Goal: Information Seeking & Learning: Check status

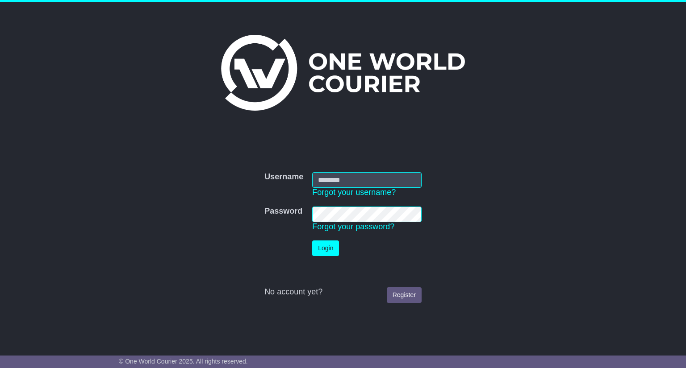
click at [398, 192] on td "Username Forgot your username?" at bounding box center [367, 185] width 118 height 34
click at [396, 186] on input "Username" at bounding box center [366, 180] width 109 height 16
type input "**********"
click at [312, 241] on button "Login" at bounding box center [325, 249] width 27 height 16
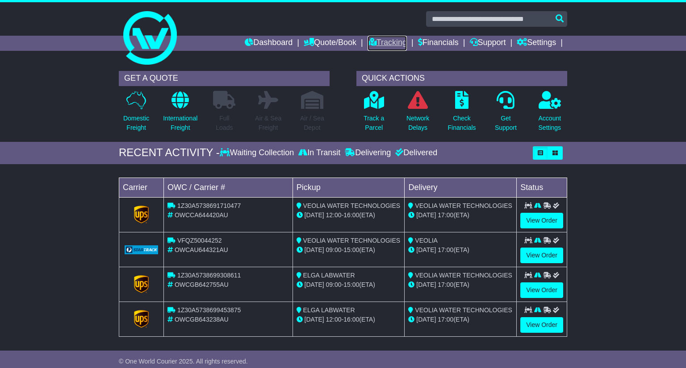
click at [389, 46] on link "Tracking" at bounding box center [386, 43] width 39 height 15
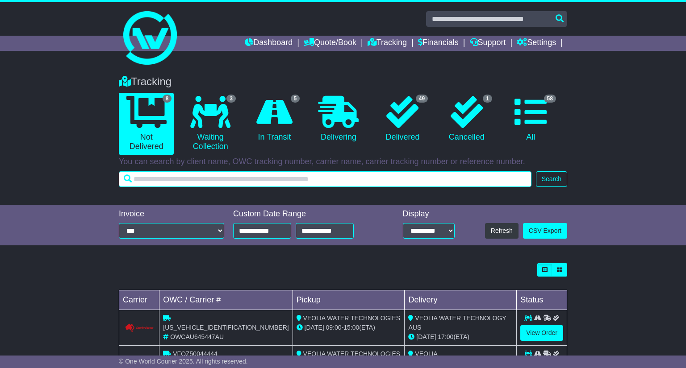
click at [350, 181] on input "text" at bounding box center [325, 179] width 412 height 16
paste input "******"
type input "******"
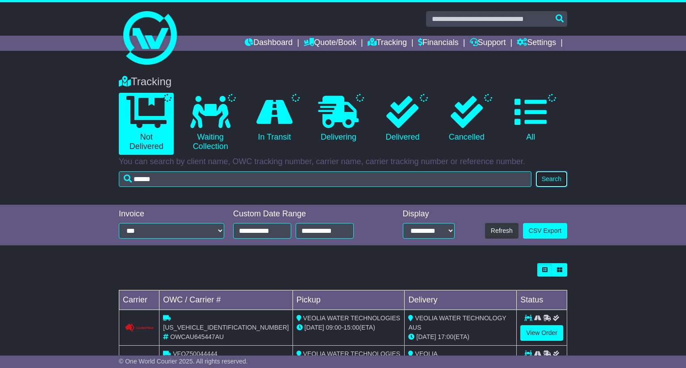
click at [552, 178] on button "Search" at bounding box center [551, 179] width 31 height 16
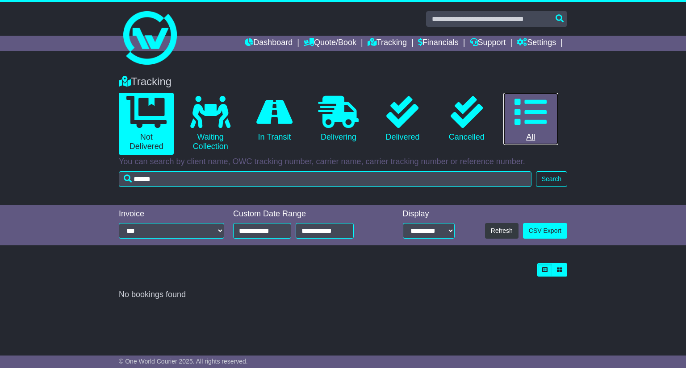
click at [526, 121] on icon at bounding box center [530, 112] width 32 height 32
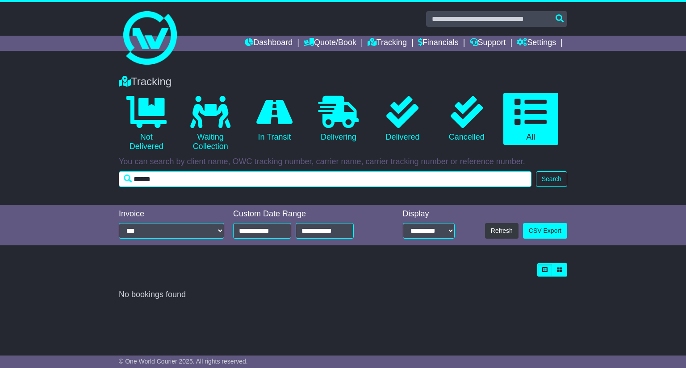
drag, startPoint x: 161, startPoint y: 177, endPoint x: 131, endPoint y: 179, distance: 30.0
click at [131, 179] on input "******" at bounding box center [325, 179] width 412 height 16
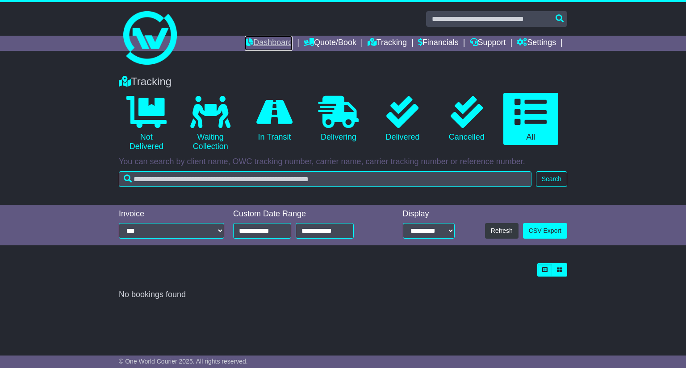
click at [265, 43] on link "Dashboard" at bounding box center [269, 43] width 48 height 15
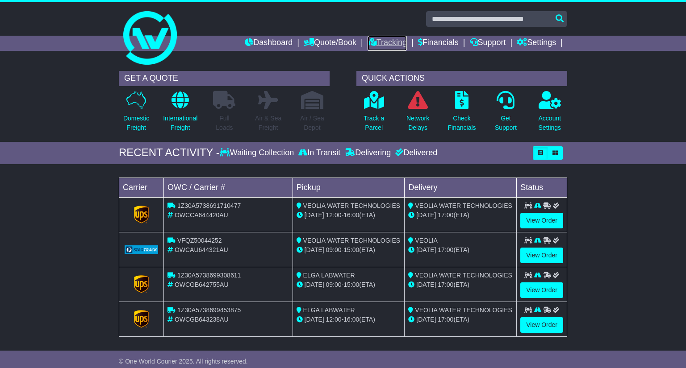
click at [391, 42] on link "Tracking" at bounding box center [386, 43] width 39 height 15
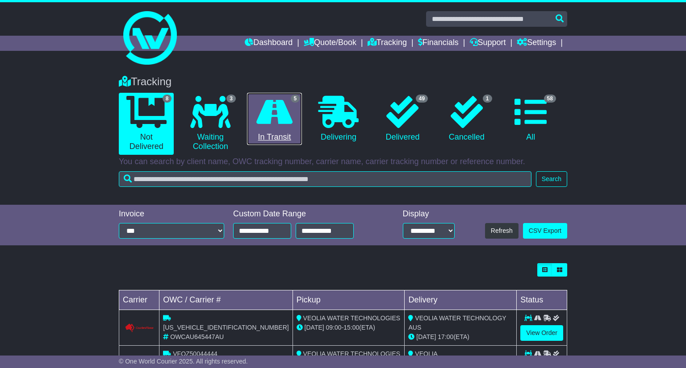
click at [280, 130] on link "5 In Transit" at bounding box center [274, 119] width 55 height 53
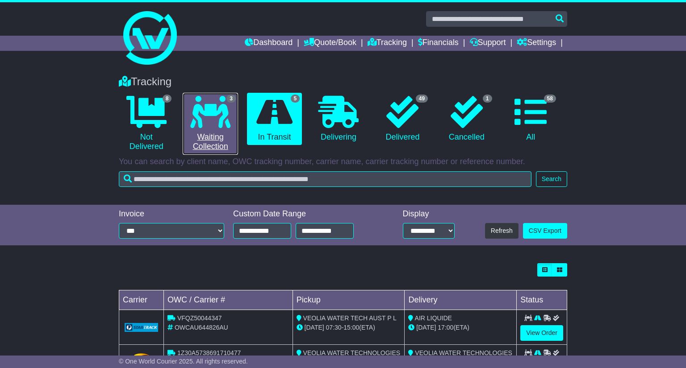
click at [198, 137] on link "3 Waiting Collection" at bounding box center [210, 124] width 55 height 62
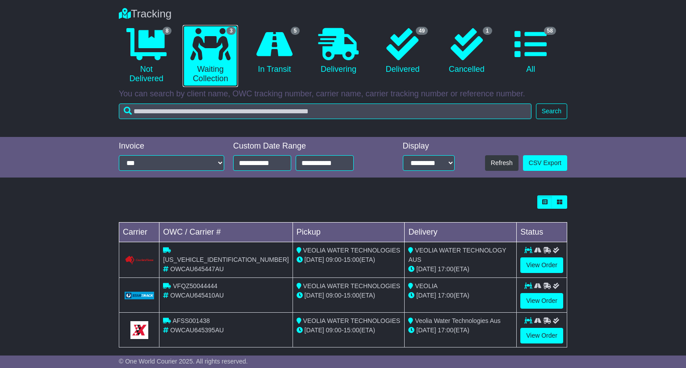
scroll to position [77, 0]
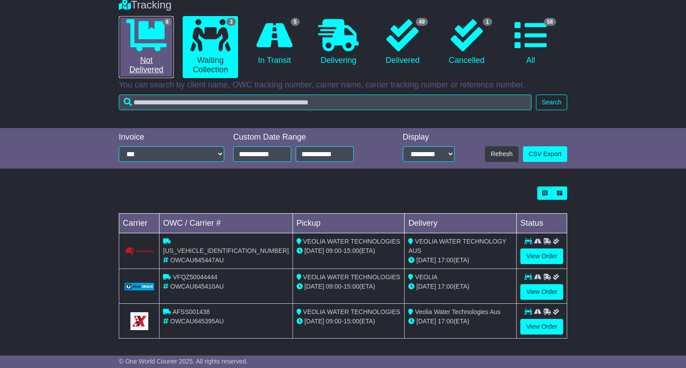
click at [158, 70] on link "8 Not Delivered" at bounding box center [146, 47] width 55 height 62
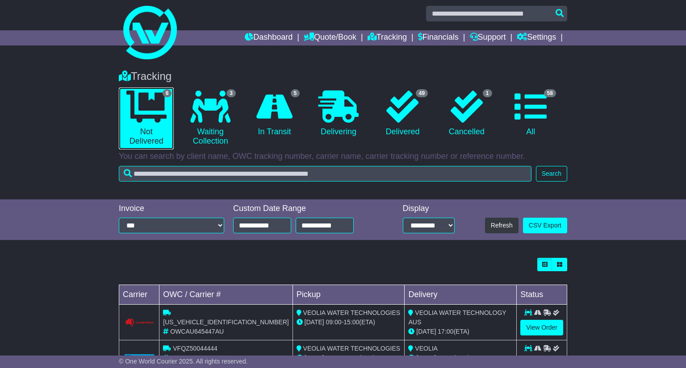
scroll to position [0, 0]
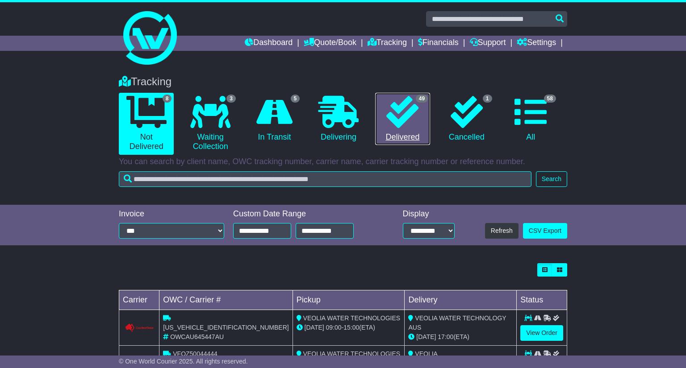
click at [396, 136] on link "49 Delivered" at bounding box center [402, 119] width 55 height 53
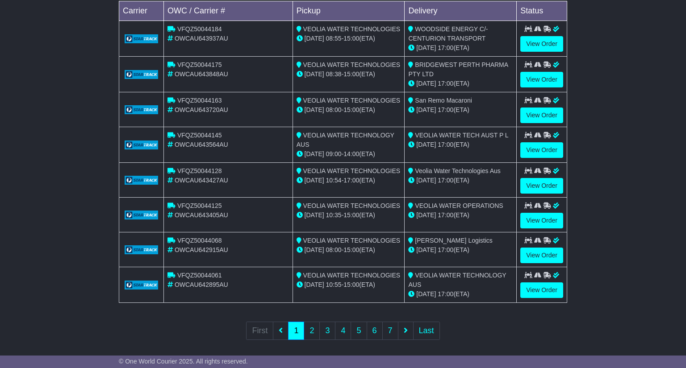
scroll to position [291, 0]
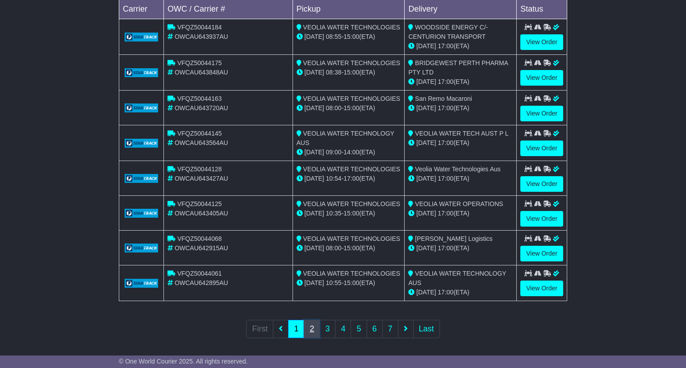
click at [314, 328] on link "2" at bounding box center [312, 329] width 16 height 18
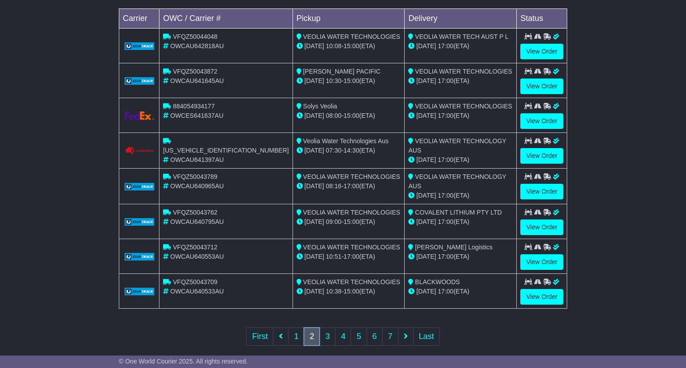
scroll to position [289, 0]
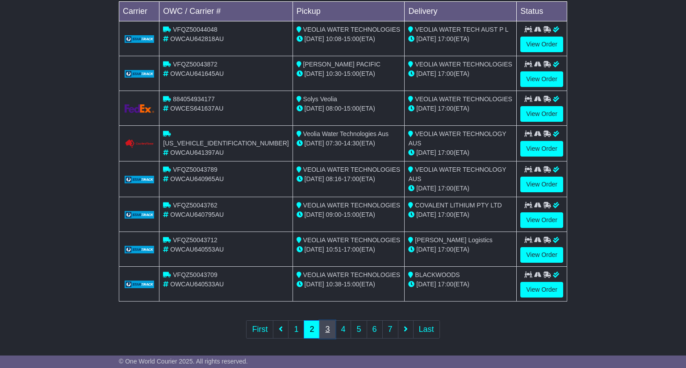
click at [325, 326] on link "3" at bounding box center [327, 330] width 16 height 18
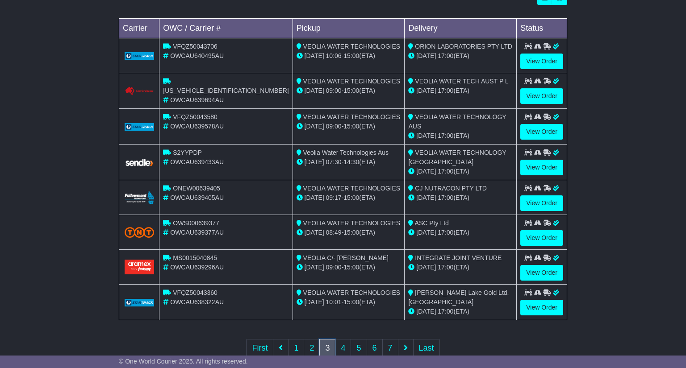
scroll to position [291, 0]
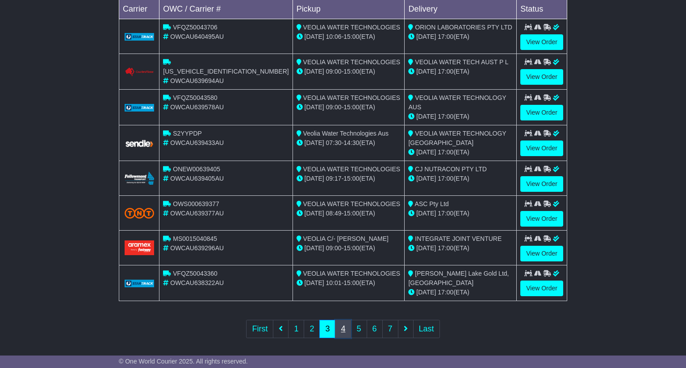
click at [345, 323] on link "4" at bounding box center [343, 329] width 16 height 18
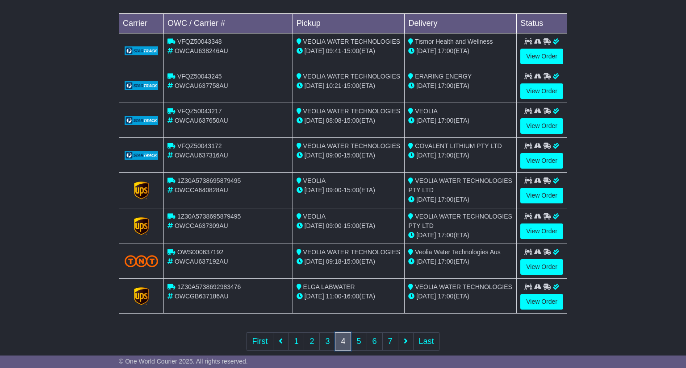
scroll to position [282, 0]
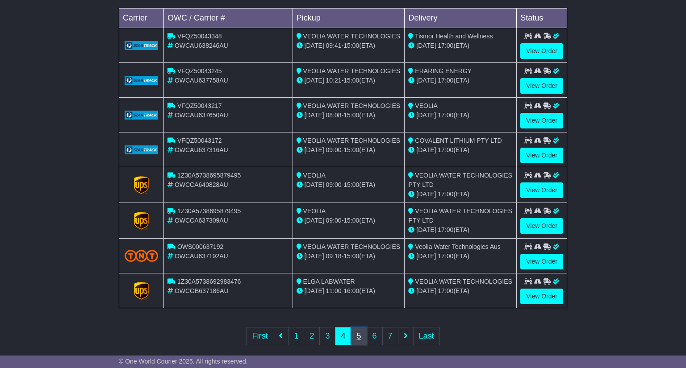
click at [358, 335] on link "5" at bounding box center [358, 336] width 16 height 18
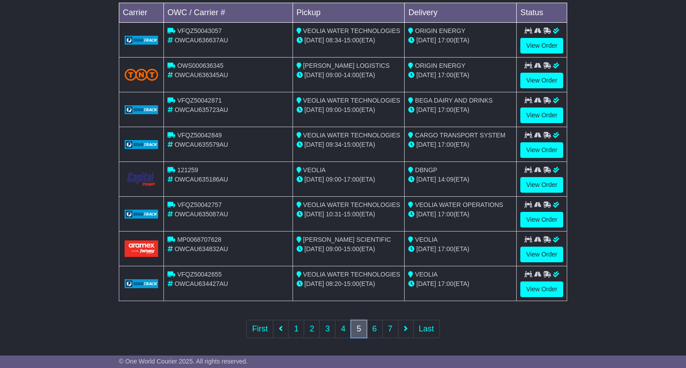
scroll to position [289, 0]
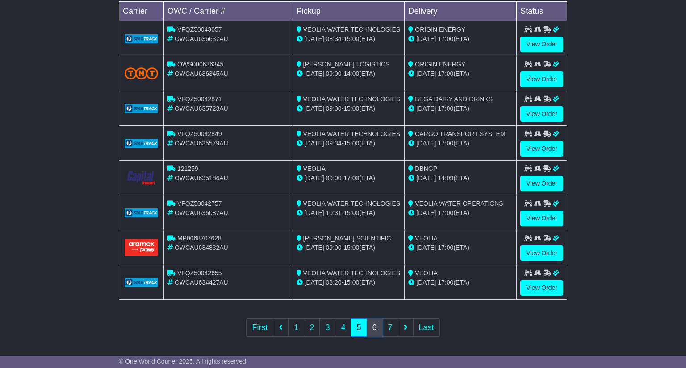
click at [373, 328] on link "6" at bounding box center [374, 328] width 16 height 18
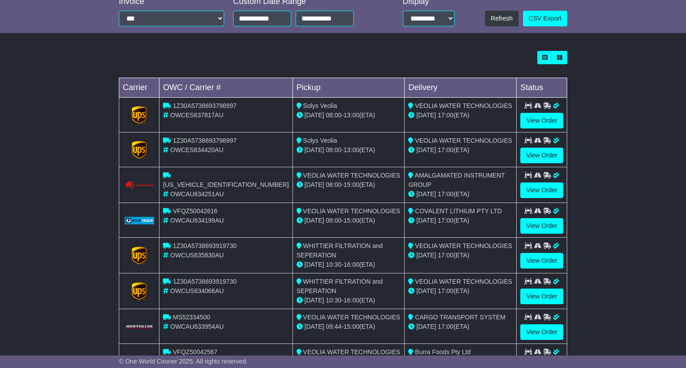
scroll to position [278, 0]
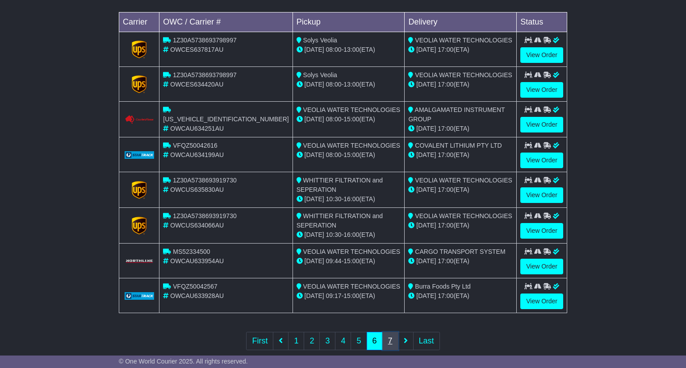
click at [390, 336] on link "7" at bounding box center [390, 341] width 16 height 18
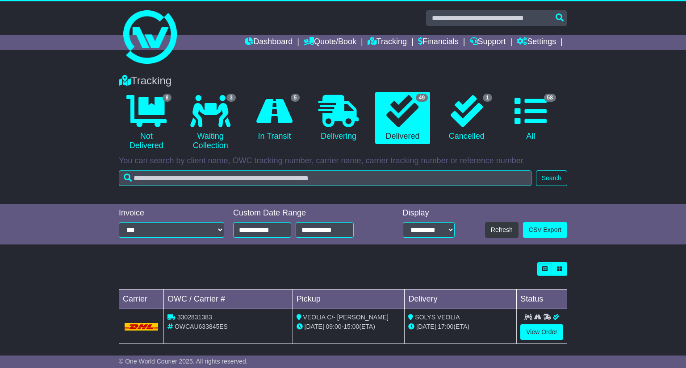
scroll to position [0, 0]
